Goal: Browse casually: Explore the website without a specific task or goal

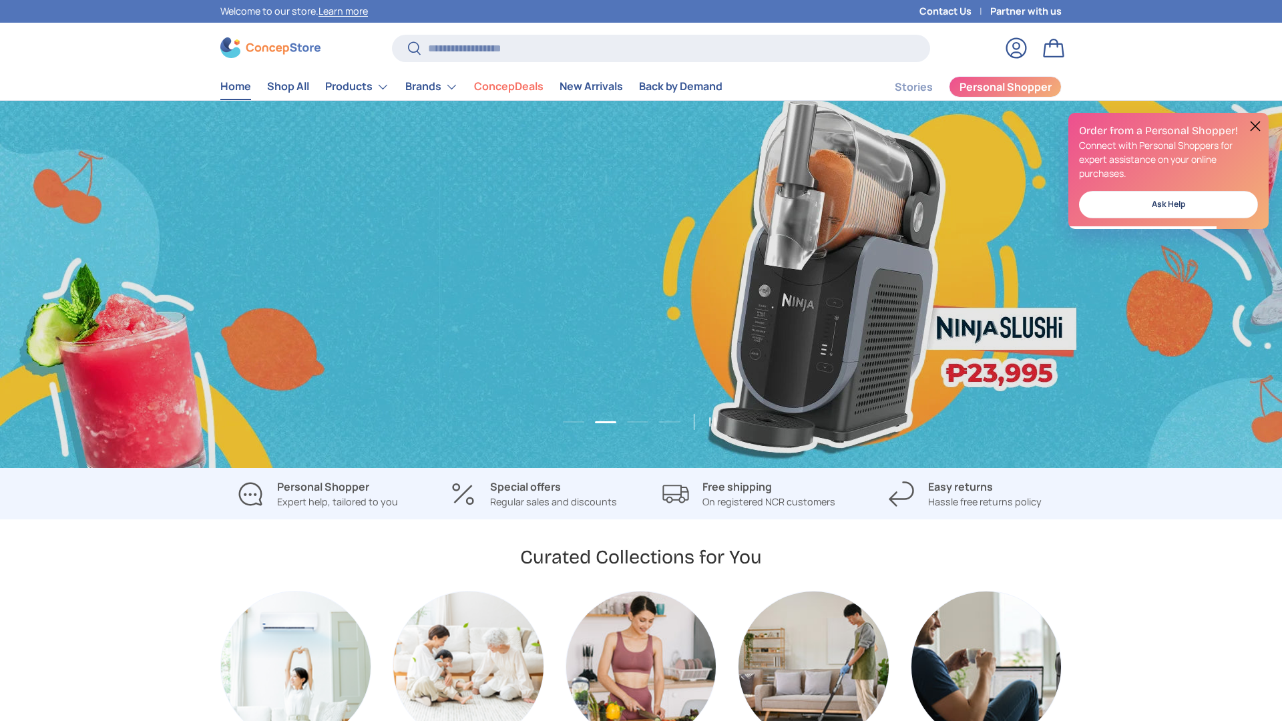
scroll to position [0, 1282]
